Goal: Information Seeking & Learning: Learn about a topic

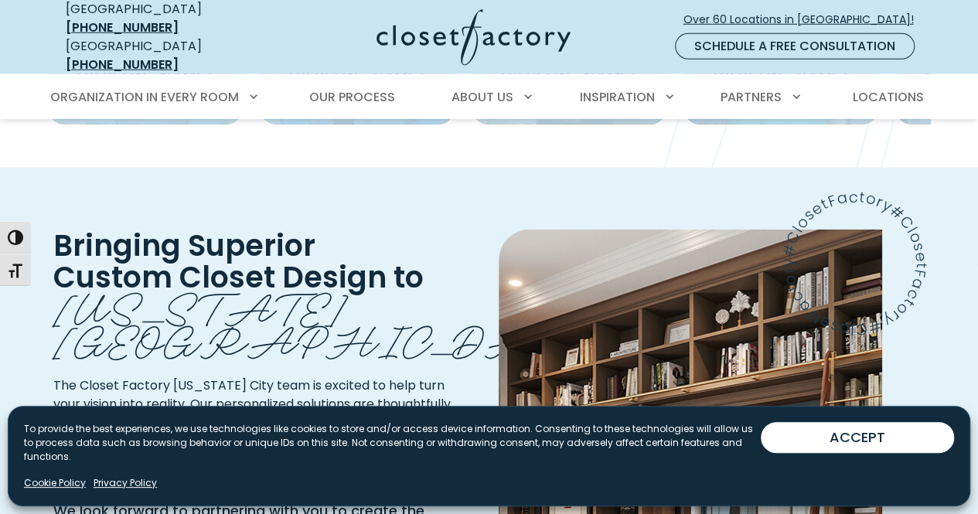
scroll to position [2289, 0]
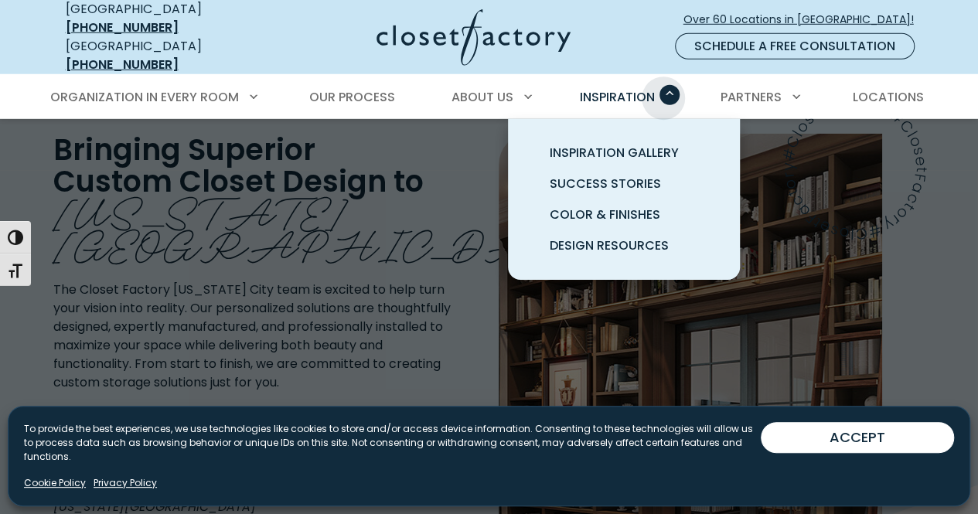
click at [663, 86] on span "Primary Menu" at bounding box center [670, 95] width 20 height 20
click at [643, 149] on link "Inspiration Gallery" at bounding box center [643, 153] width 232 height 31
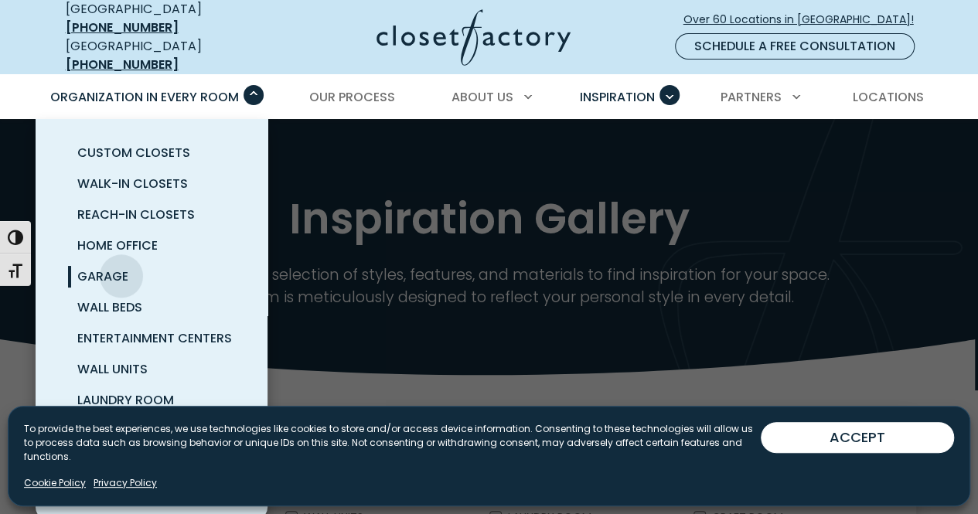
click at [121, 268] on span "Garage" at bounding box center [102, 277] width 51 height 18
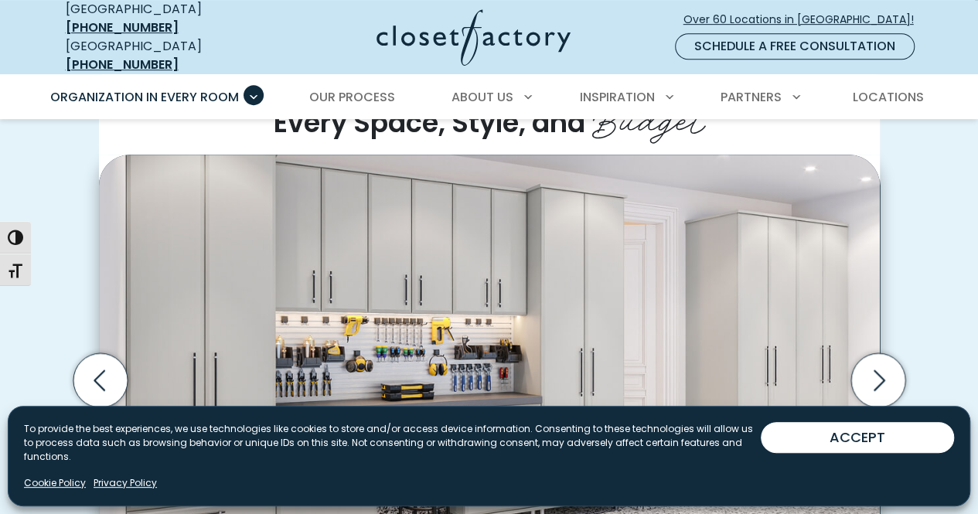
scroll to position [588, 0]
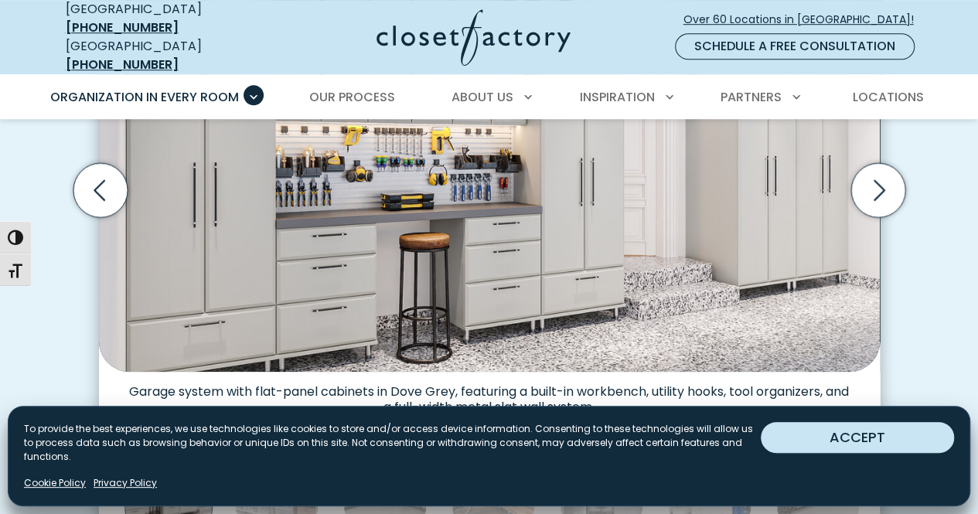
click at [857, 446] on button "ACCEPT" at bounding box center [857, 437] width 193 height 31
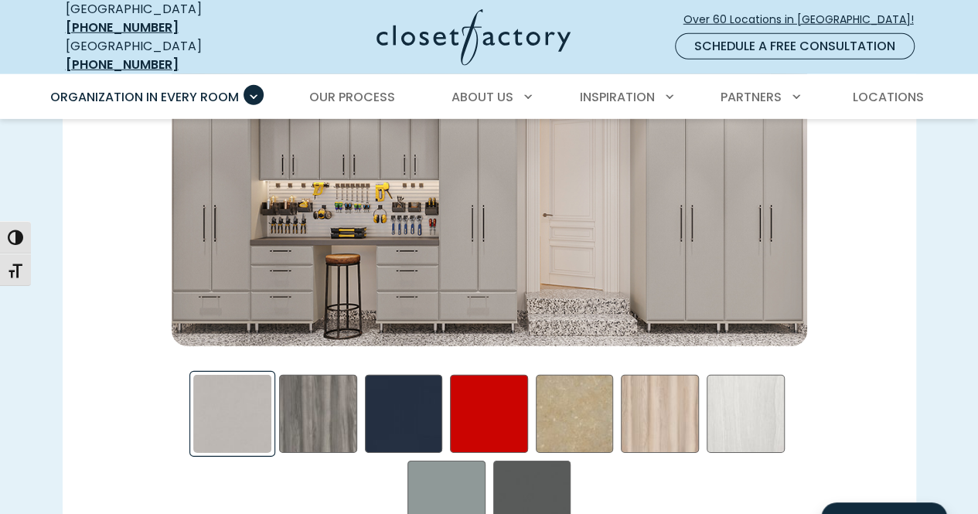
scroll to position [2168, 0]
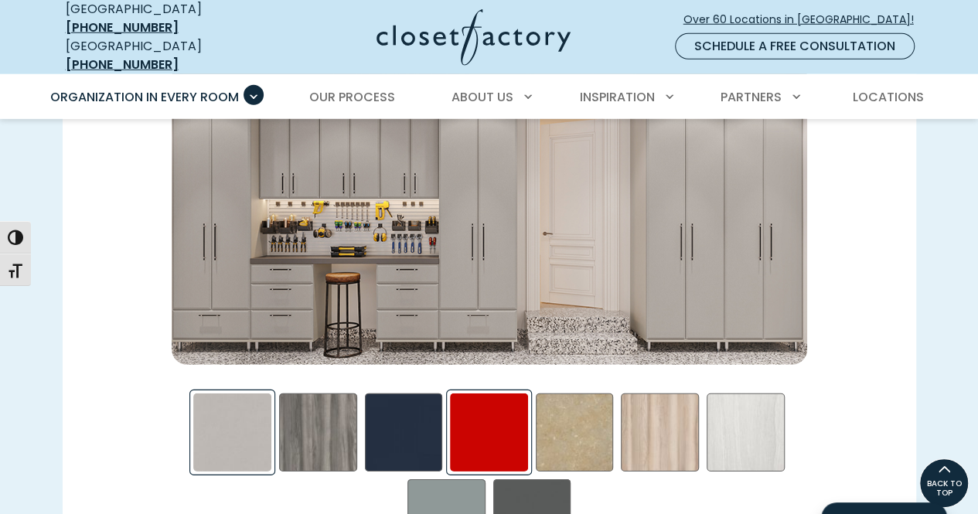
click at [506, 410] on div "Red - High Gloss Swatch" at bounding box center [489, 433] width 78 height 78
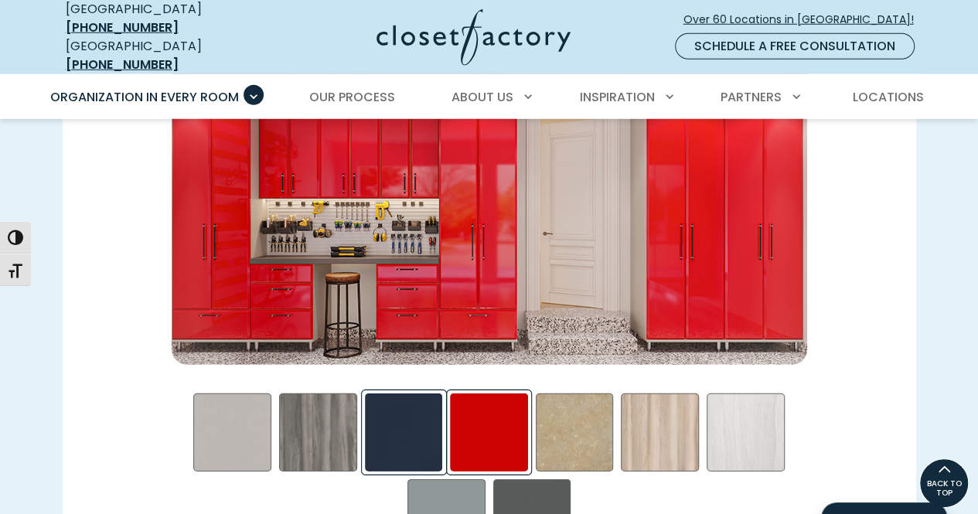
click at [405, 429] on div "Blue - High Gloss Swatch" at bounding box center [404, 433] width 78 height 78
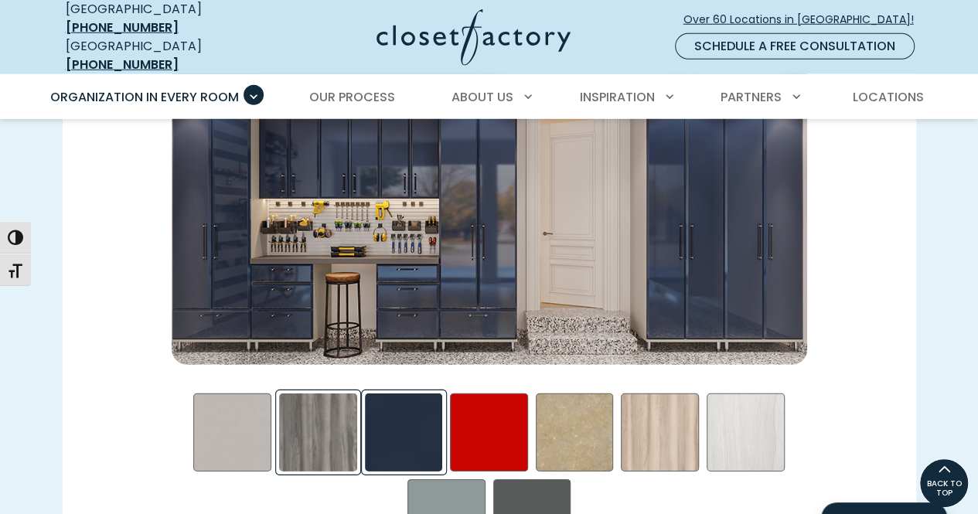
click at [306, 425] on div "Afternoon Nap Swatch" at bounding box center [318, 433] width 78 height 78
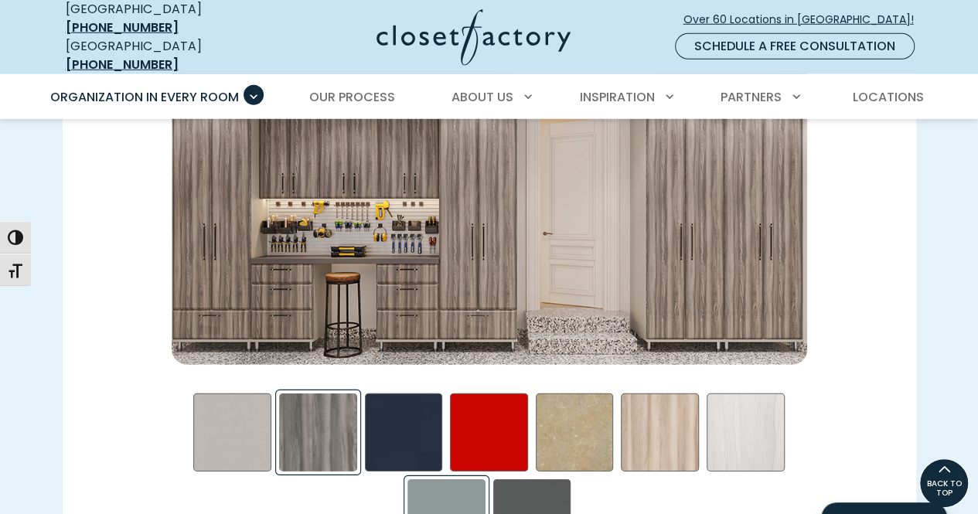
click at [453, 500] on div "Steel Blue Swatch" at bounding box center [447, 518] width 78 height 78
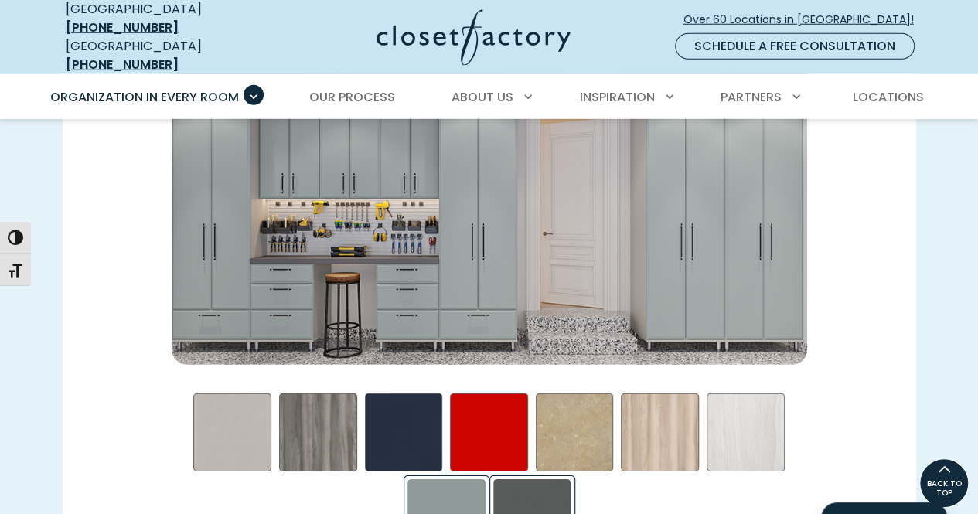
click at [538, 500] on div "Storm Swatch" at bounding box center [532, 518] width 78 height 78
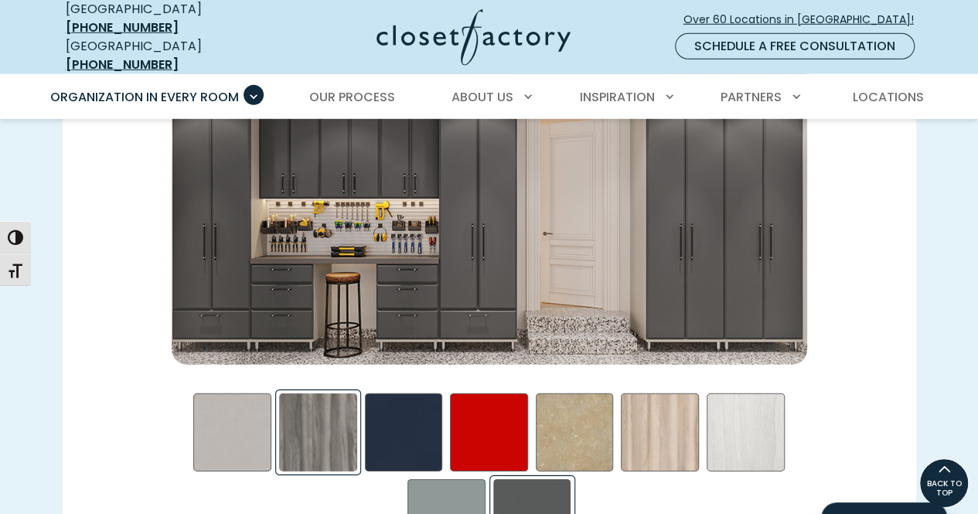
click at [343, 421] on div "Afternoon Nap Swatch" at bounding box center [318, 433] width 78 height 78
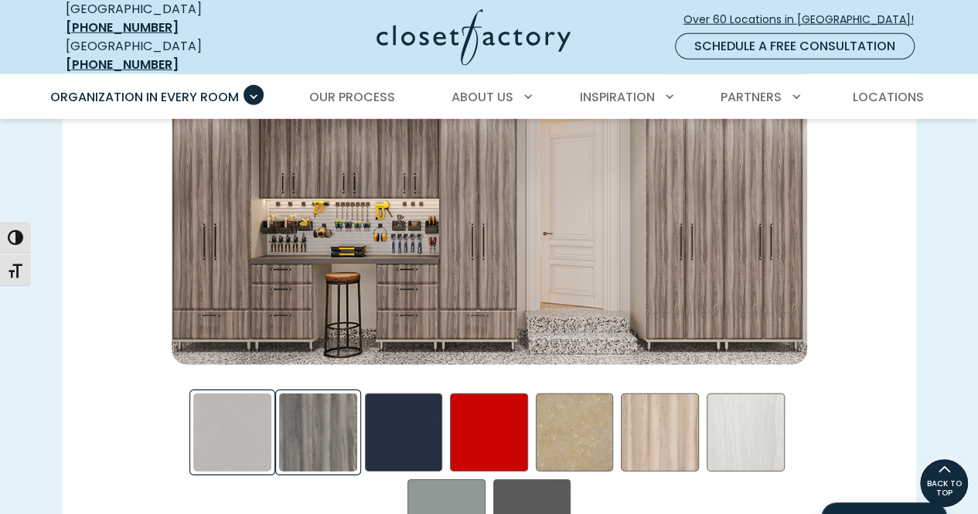
click at [232, 412] on div "Frosted Aluminum Swatch" at bounding box center [232, 433] width 78 height 78
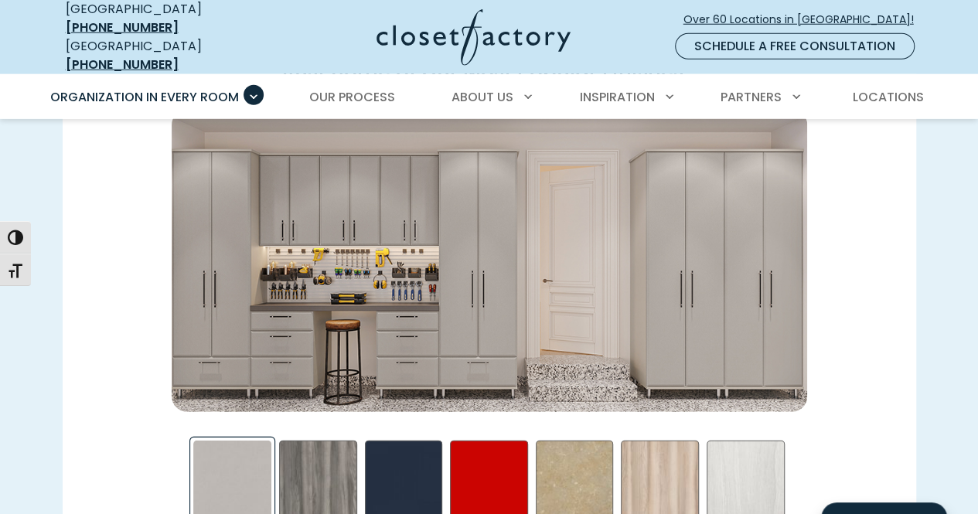
scroll to position [2127, 0]
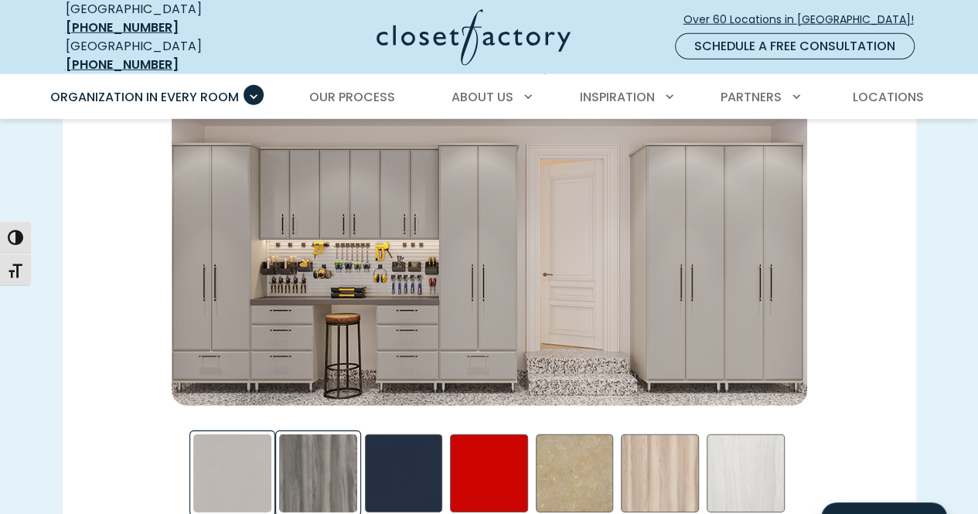
click at [311, 479] on div "Afternoon Nap Swatch" at bounding box center [318, 474] width 78 height 78
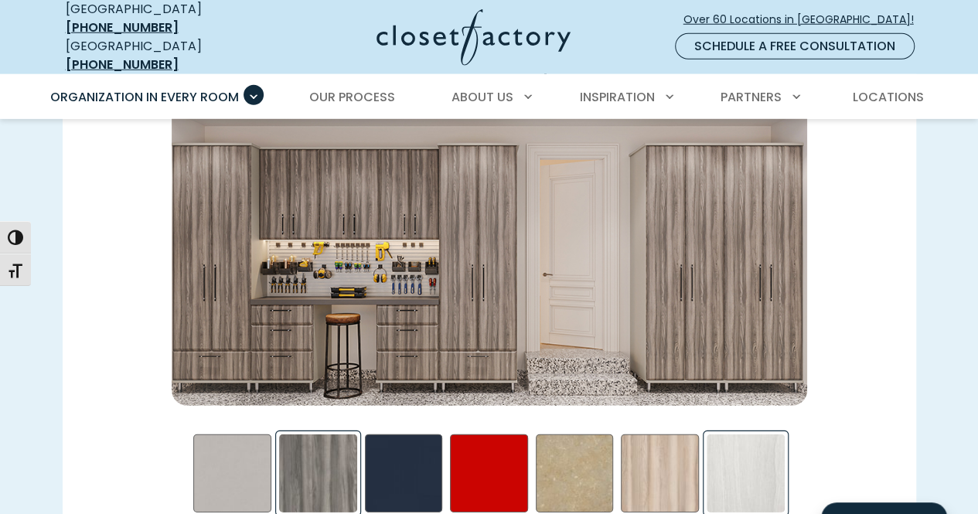
click at [763, 445] on div "Skye Swatch" at bounding box center [746, 474] width 78 height 78
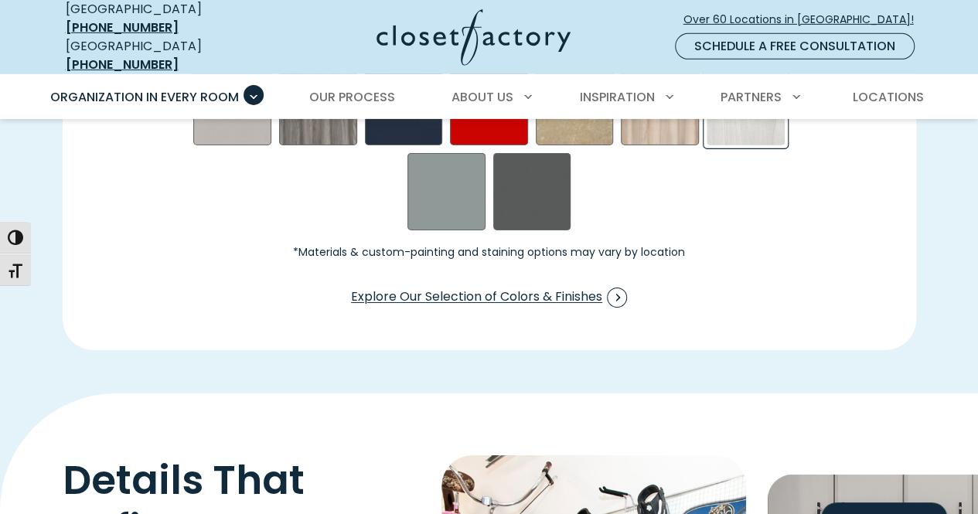
scroll to position [2489, 0]
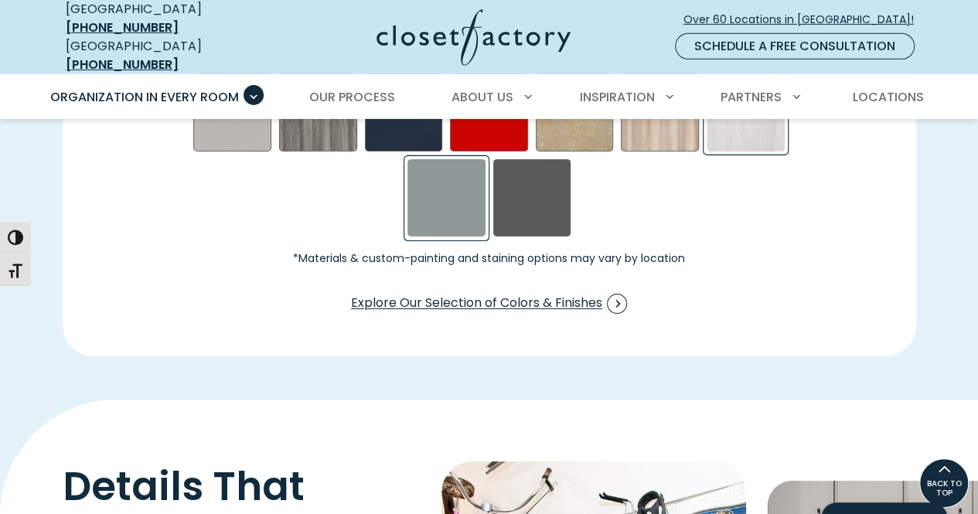
click at [462, 206] on div "Steel Blue Swatch" at bounding box center [447, 198] width 78 height 78
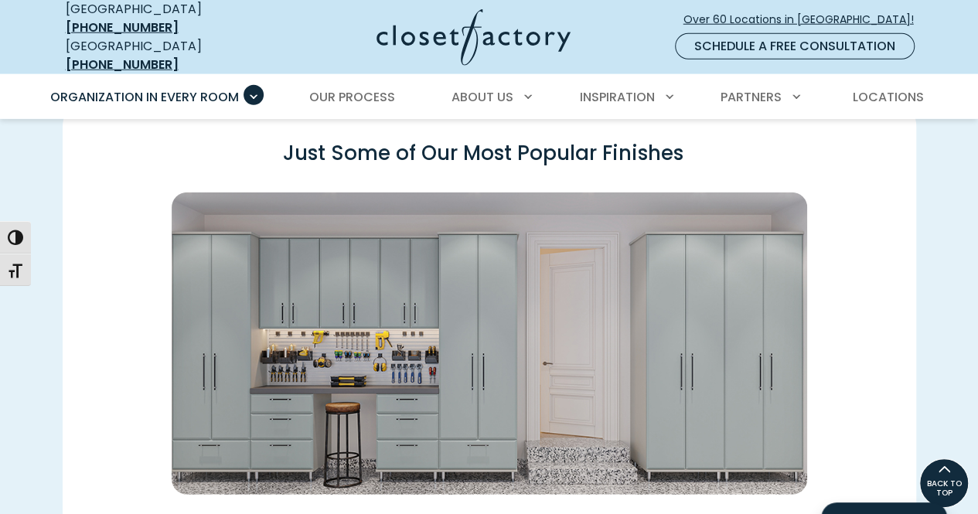
click at [164, 400] on div "Swatch Grid" at bounding box center [489, 357] width 654 height 328
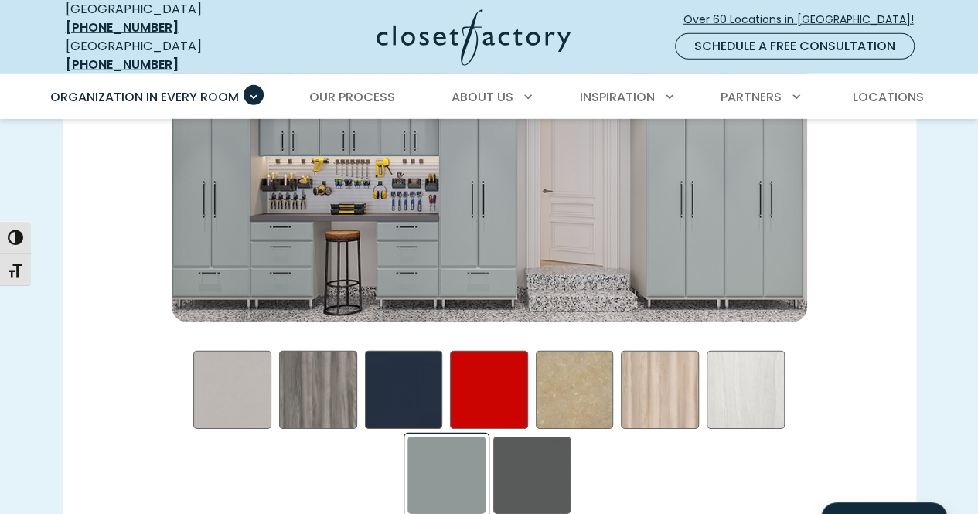
scroll to position [2286, 0]
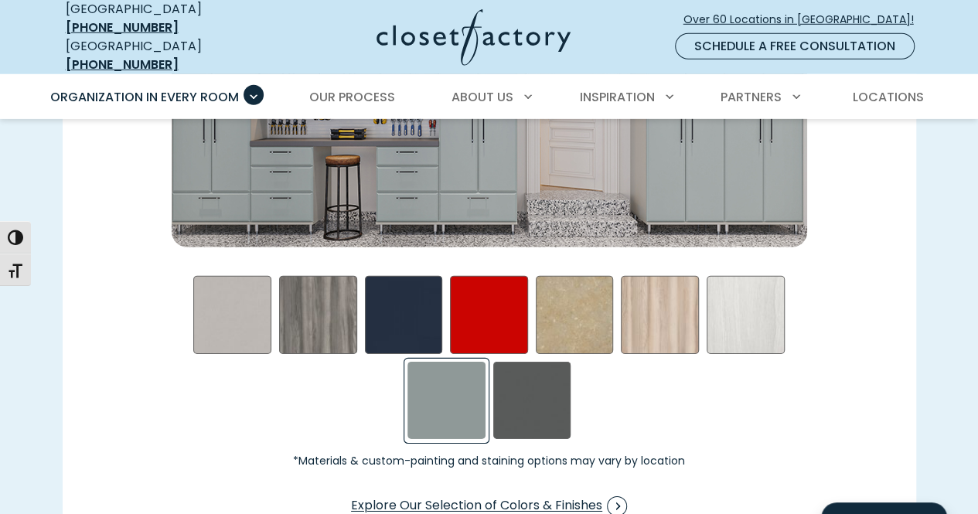
click at [449, 402] on div "Steel Blue Swatch" at bounding box center [447, 401] width 78 height 78
click at [517, 419] on div "Storm Swatch" at bounding box center [532, 401] width 78 height 78
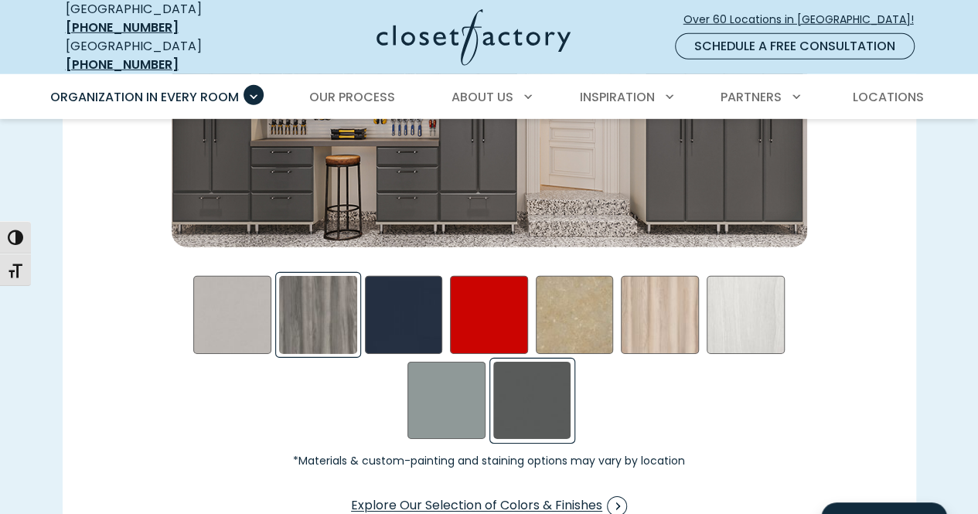
click at [343, 292] on div "Afternoon Nap Swatch" at bounding box center [318, 315] width 78 height 78
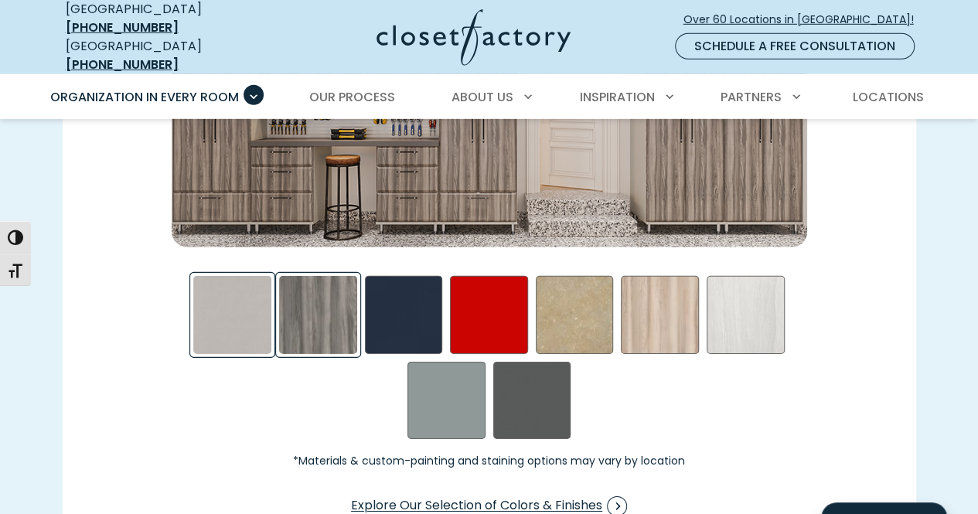
click at [241, 278] on div "Frosted Aluminum Swatch" at bounding box center [232, 315] width 78 height 78
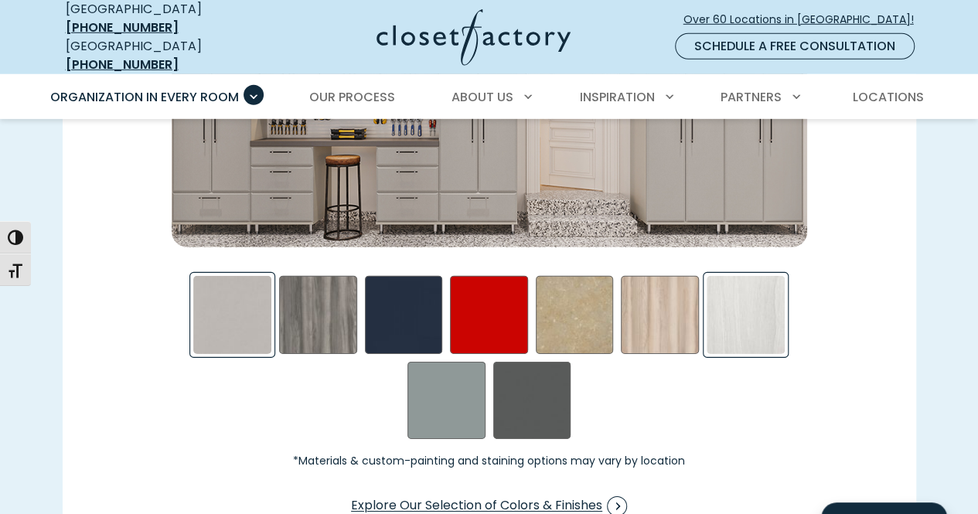
click at [761, 312] on div "Skye Swatch" at bounding box center [746, 315] width 78 height 78
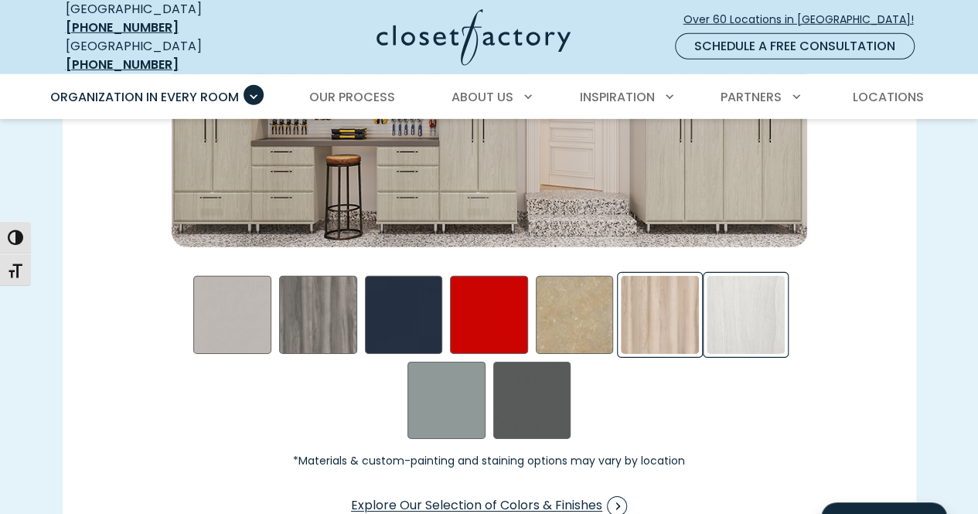
click at [663, 322] on div "Picnic in the Park Swatch" at bounding box center [660, 315] width 78 height 78
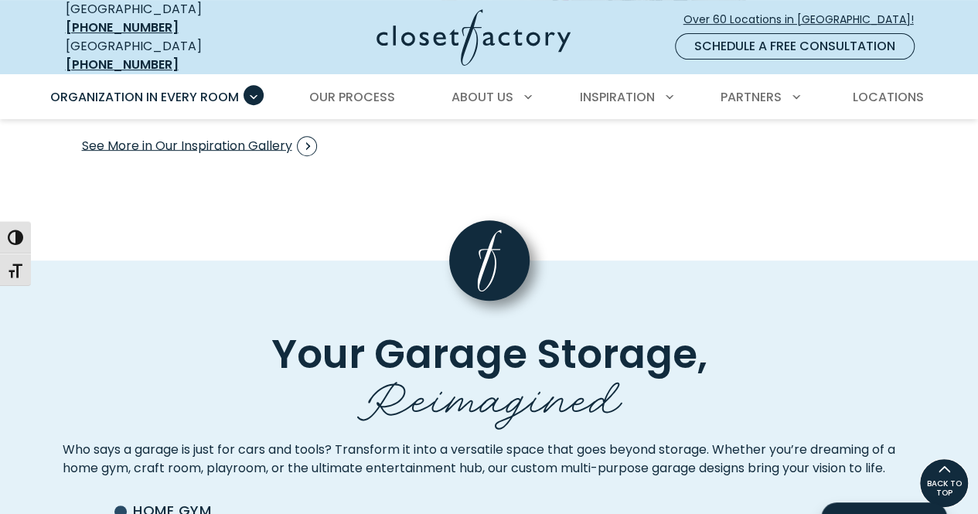
scroll to position [3214, 0]
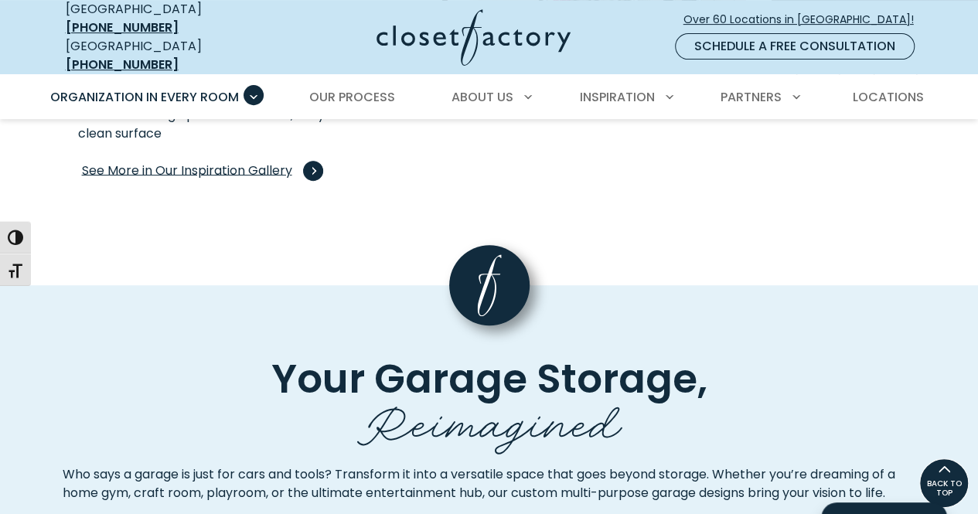
click at [199, 177] on span "See More in Our Inspiration Gallery" at bounding box center [199, 171] width 235 height 20
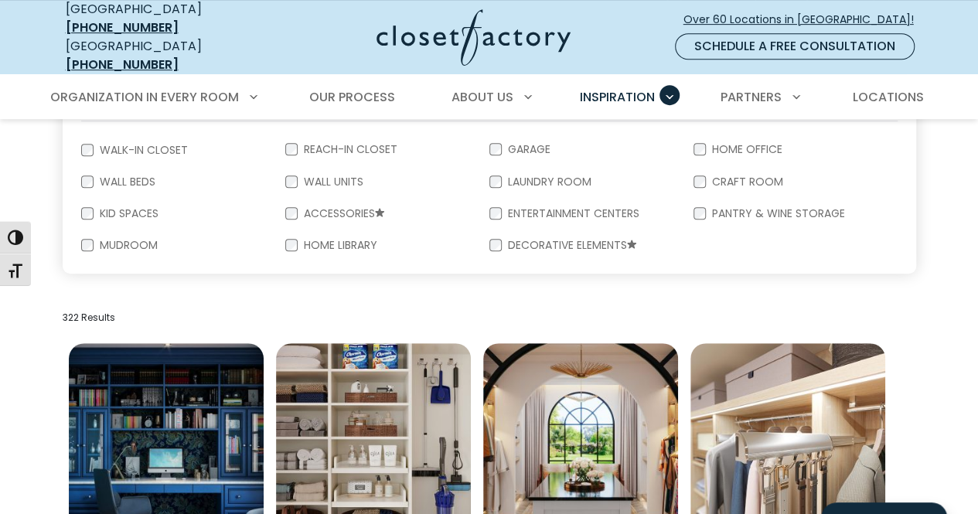
scroll to position [305, 0]
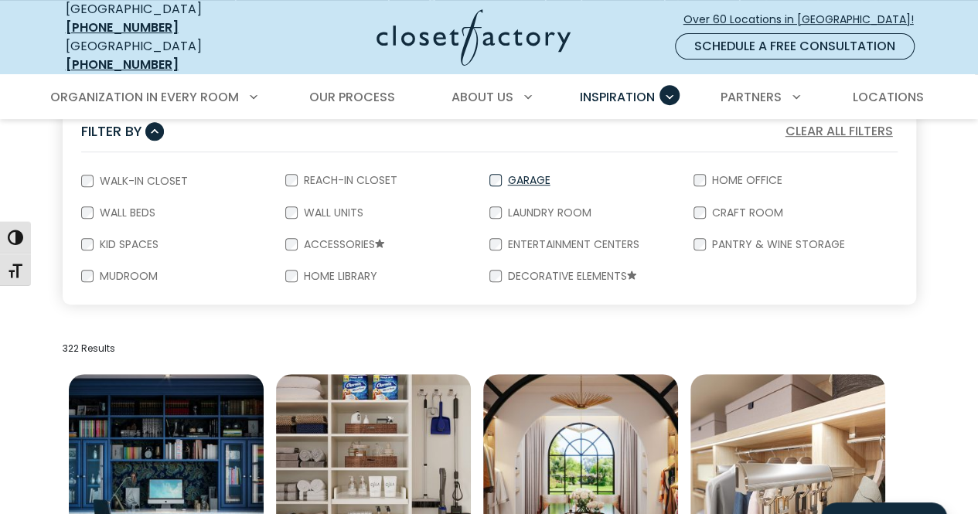
click at [521, 175] on label "Garage" at bounding box center [528, 180] width 52 height 11
